Goal: Check status: Check status

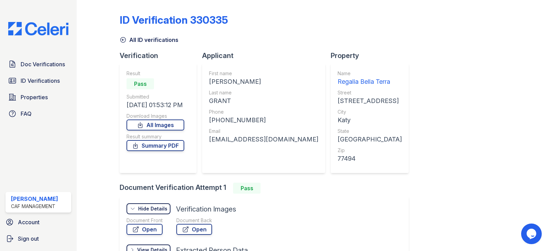
click at [40, 30] on img at bounding box center [38, 28] width 71 height 13
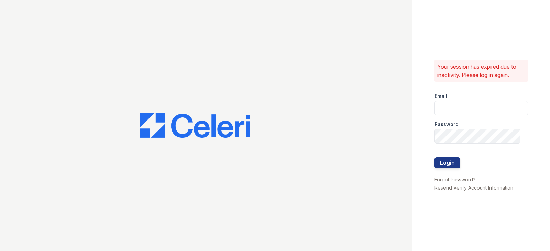
type input "regalia.lm@cafmanagement.com"
click at [451, 163] on button "Login" at bounding box center [447, 162] width 26 height 11
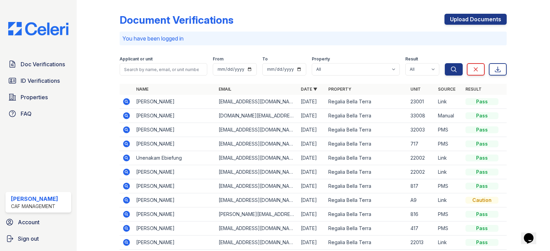
click at [125, 101] on icon at bounding box center [126, 101] width 2 height 2
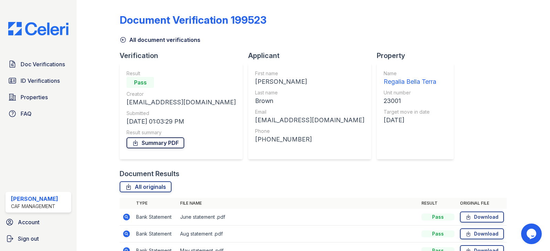
click at [169, 144] on link "Summary PDF" at bounding box center [155, 142] width 58 height 11
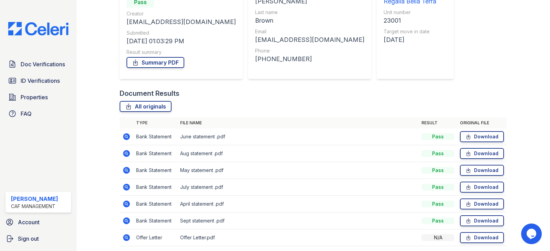
scroll to position [3, 0]
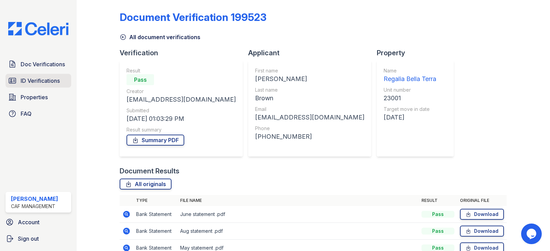
click at [33, 85] on link "ID Verifications" at bounding box center [38, 81] width 66 height 14
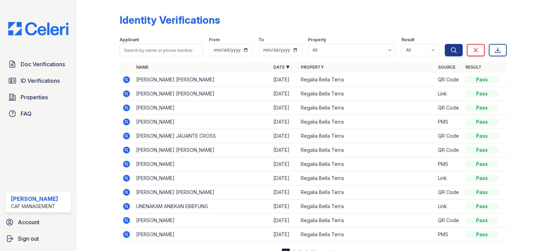
click at [127, 95] on icon at bounding box center [126, 94] width 8 height 8
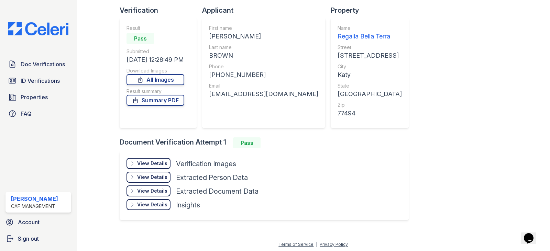
scroll to position [47, 0]
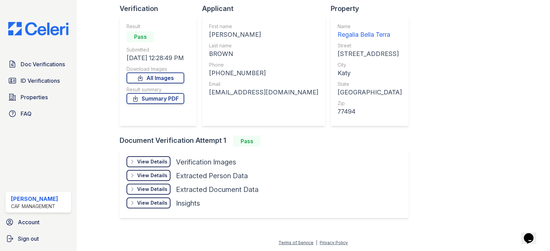
click at [133, 161] on icon at bounding box center [132, 161] width 5 height 5
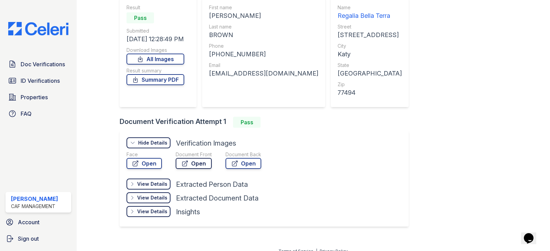
scroll to position [75, 0]
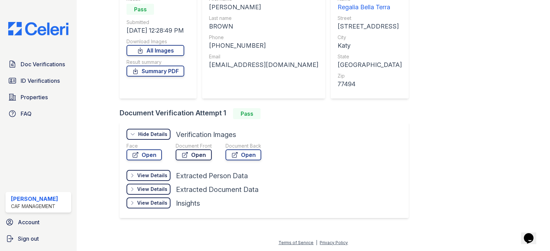
click at [192, 157] on link "Open" at bounding box center [194, 154] width 36 height 11
